Goal: Transaction & Acquisition: Purchase product/service

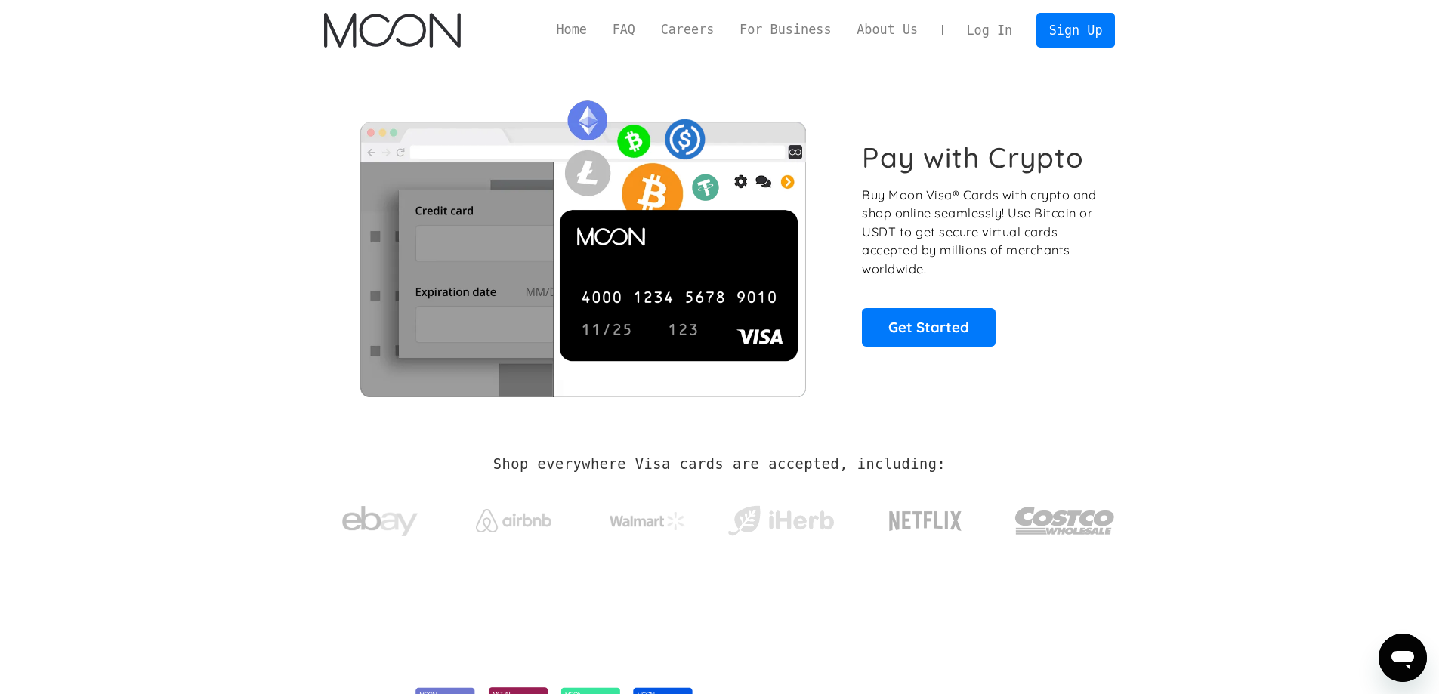
click at [984, 20] on link "Log In" at bounding box center [989, 30] width 71 height 33
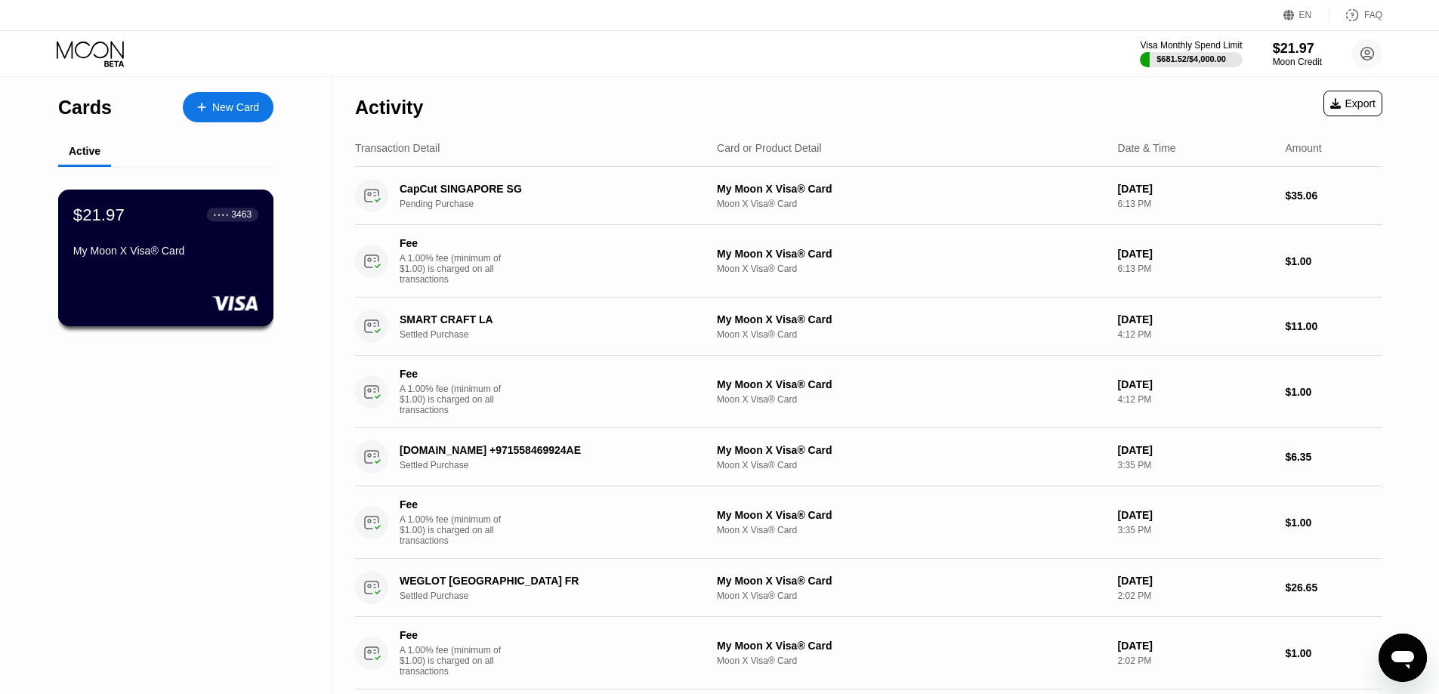
click at [196, 246] on div "$21.97 ● ● ● ● 3463 My Moon X Visa® Card" at bounding box center [165, 234] width 185 height 58
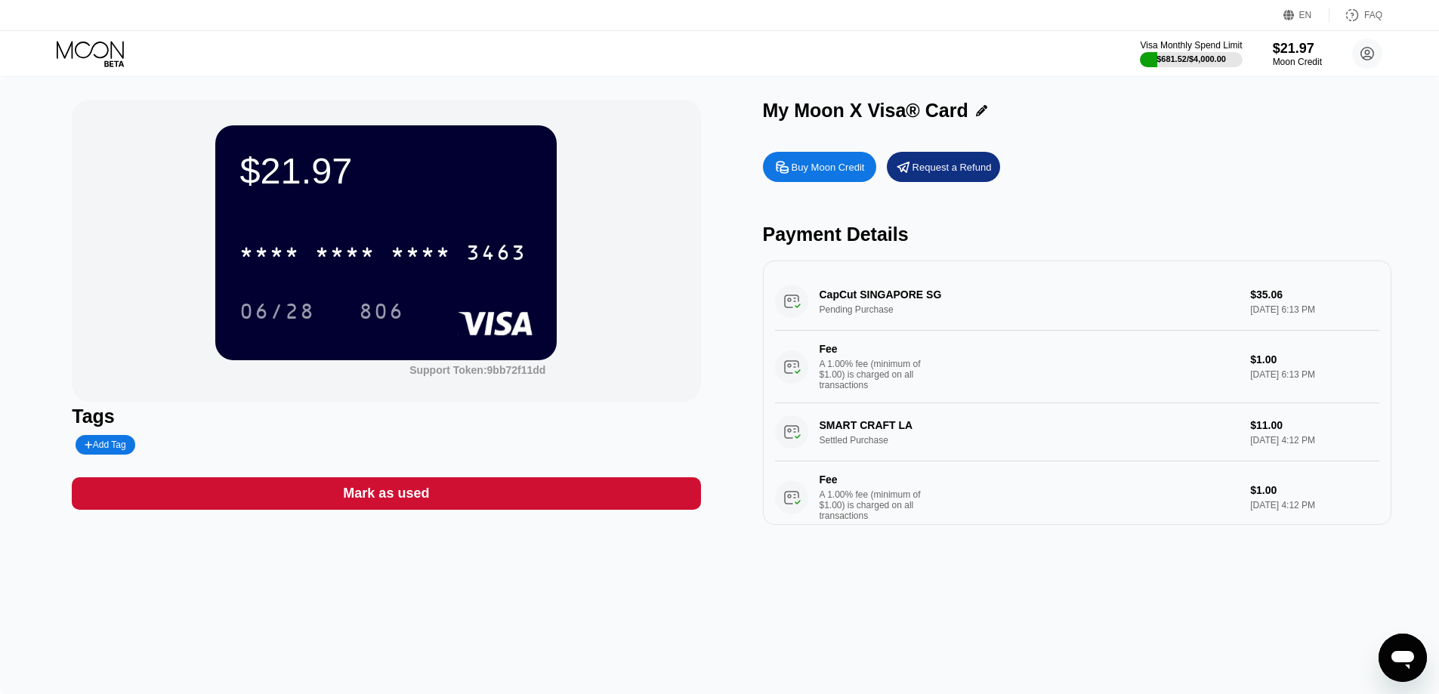
click at [816, 171] on div "Buy Moon Credit" at bounding box center [828, 167] width 73 height 13
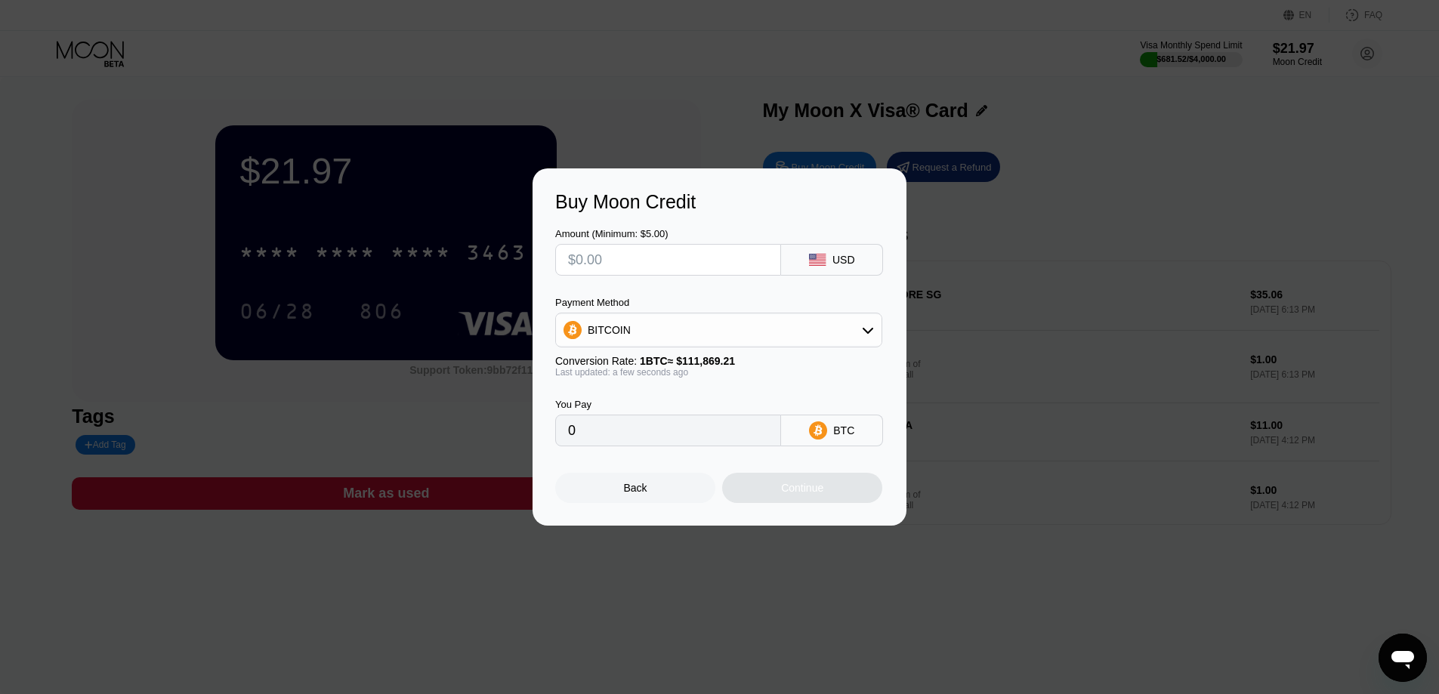
click at [632, 335] on div "BITCOIN" at bounding box center [719, 330] width 326 height 30
click at [682, 406] on div "USDT on TRON" at bounding box center [727, 405] width 285 height 12
type input "0.00"
click at [622, 272] on input "text" at bounding box center [668, 260] width 200 height 30
type input "$100"
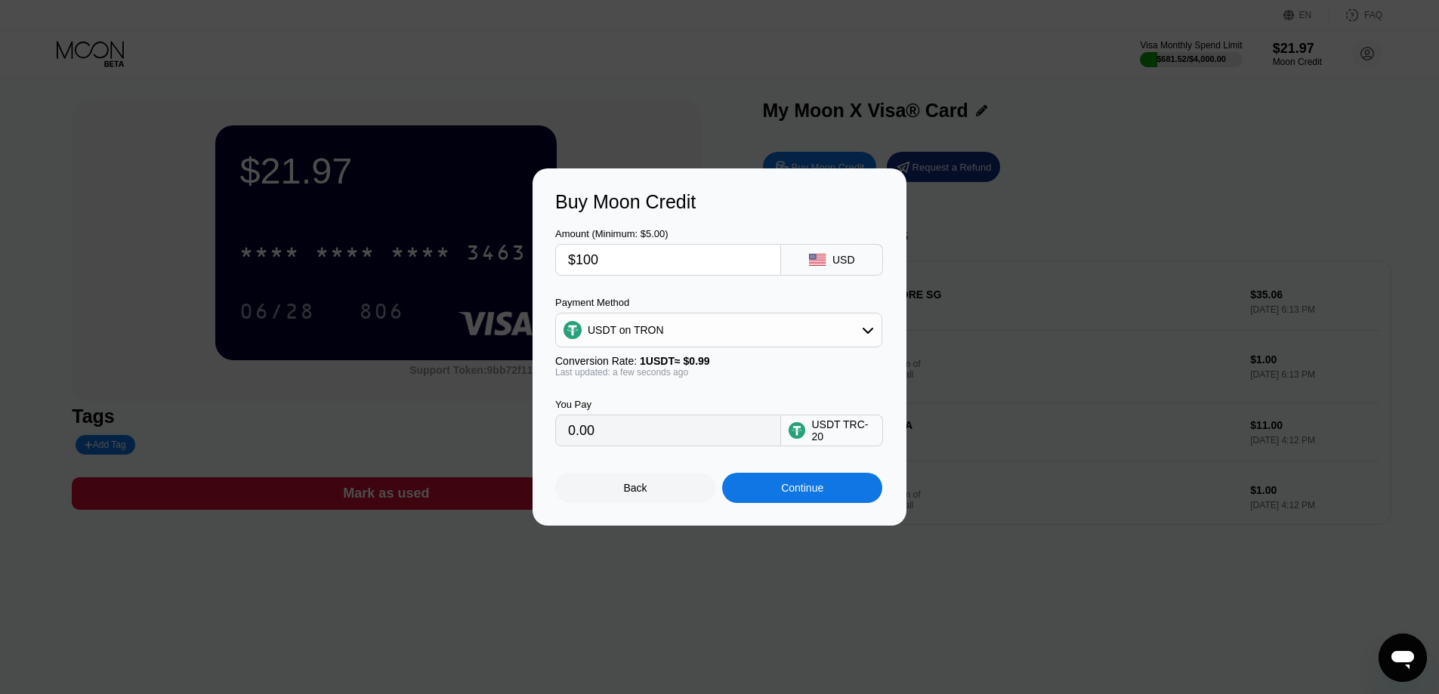
type input "101.01"
type input "$100"
click at [790, 494] on div "Continue" at bounding box center [802, 488] width 42 height 12
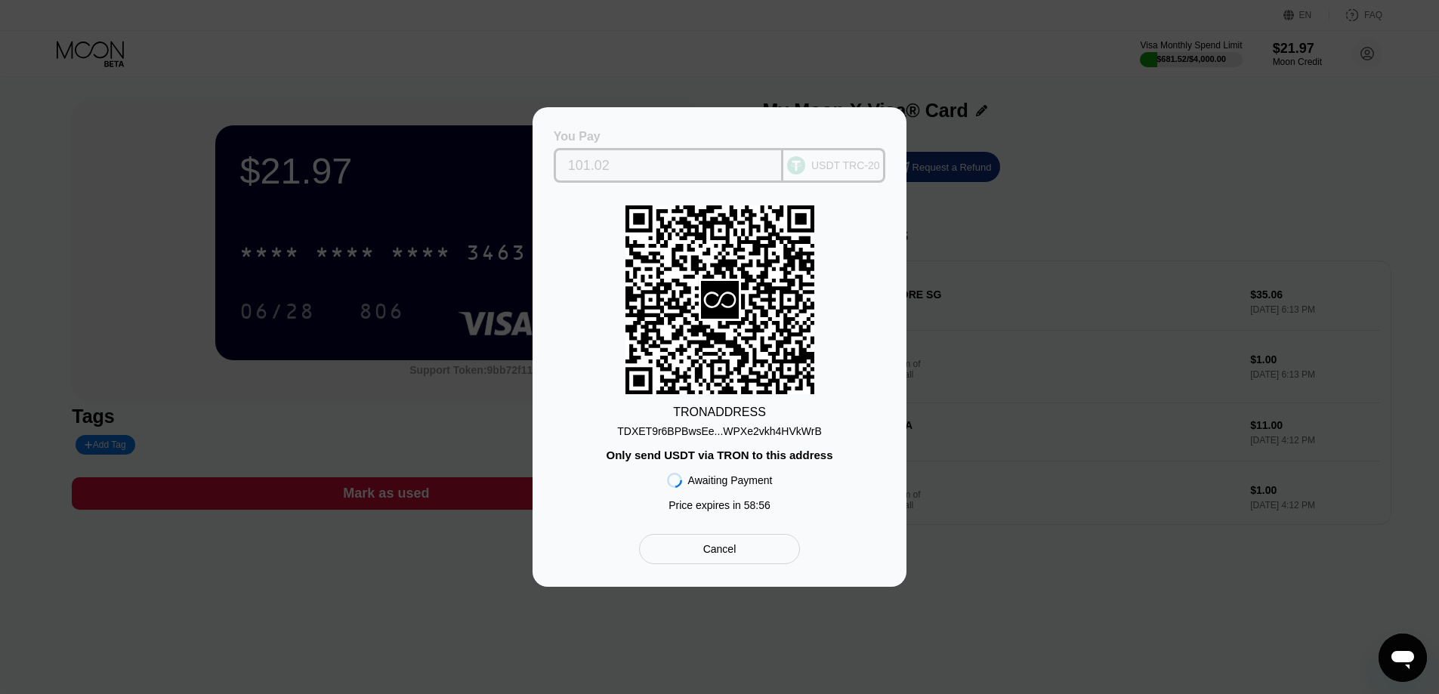
drag, startPoint x: 638, startPoint y: 162, endPoint x: 551, endPoint y: 164, distance: 87.7
click at [551, 164] on div "You Pay 101.02 USDT TRC-20 TRON ADDRESS TDXET9r6BPBwsEe...WPXe2vkh4HVkWrB Only …" at bounding box center [720, 347] width 374 height 480
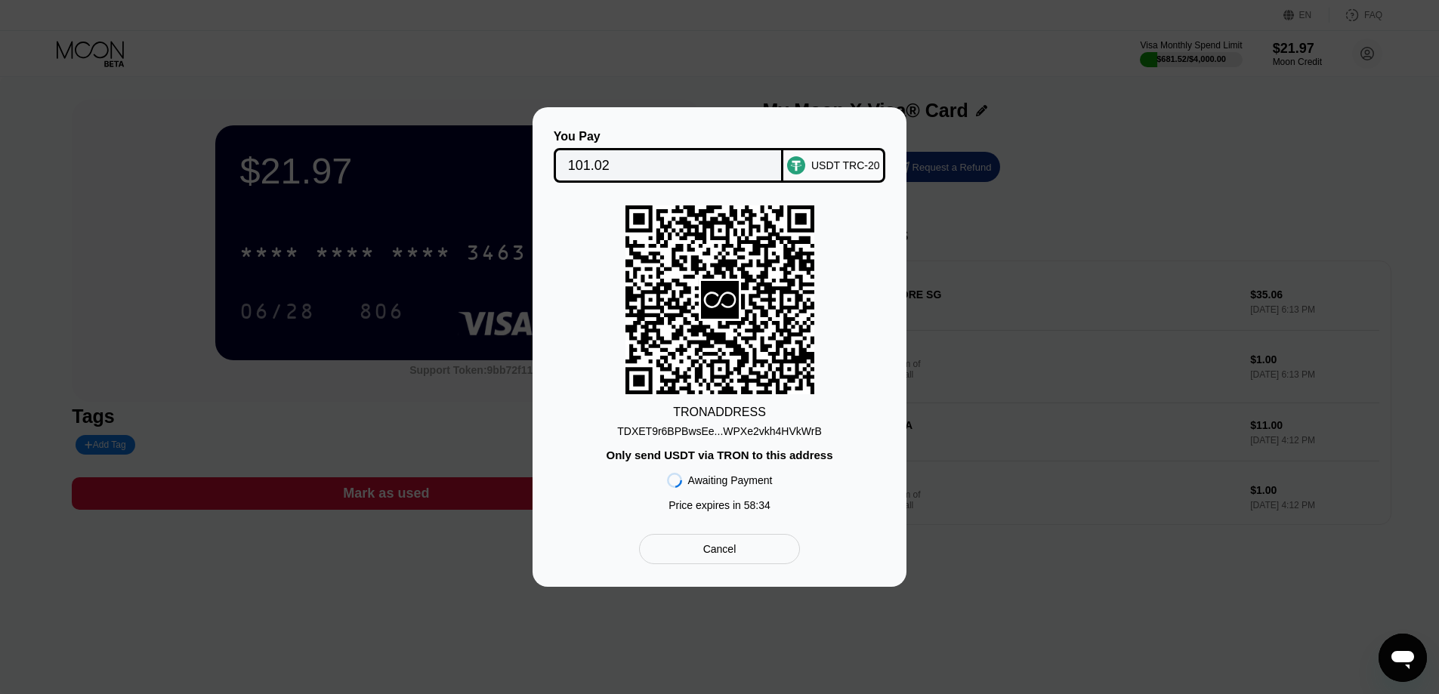
click at [693, 427] on div "TDXET9r6BPBwsEe...WPXe2vkh4HVkWrB" at bounding box center [719, 431] width 204 height 12
